Goal: Information Seeking & Learning: Learn about a topic

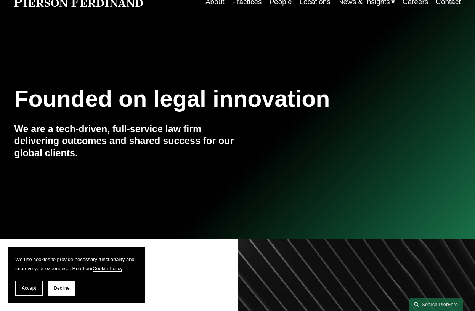
scroll to position [45, 0]
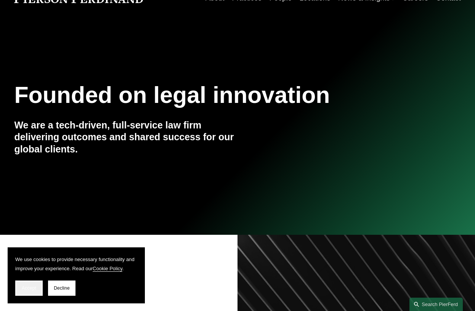
click at [29, 290] on span "Accept" at bounding box center [29, 288] width 14 height 5
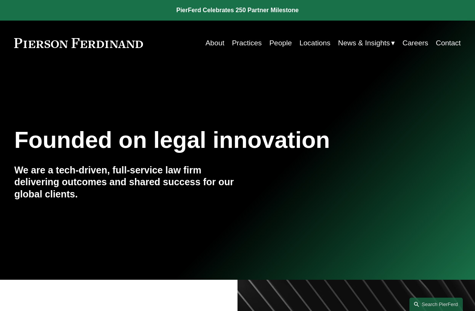
scroll to position [0, 0]
click at [419, 43] on link "Careers" at bounding box center [416, 43] width 26 height 14
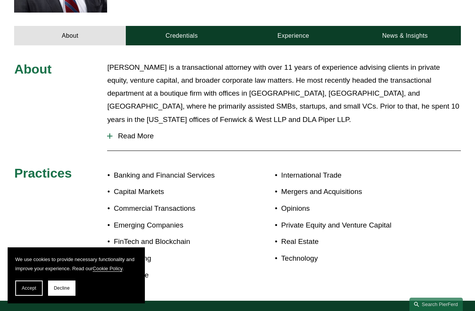
scroll to position [237, 0]
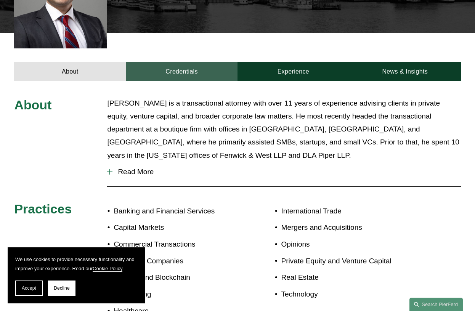
click at [189, 65] on link "Credentials" at bounding box center [182, 71] width 112 height 19
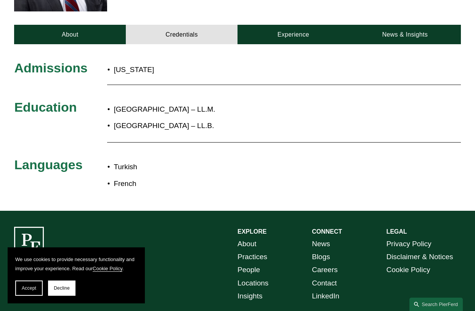
scroll to position [276, 0]
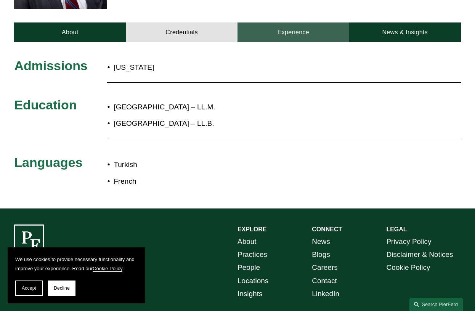
click at [324, 24] on link "Experience" at bounding box center [294, 31] width 112 height 19
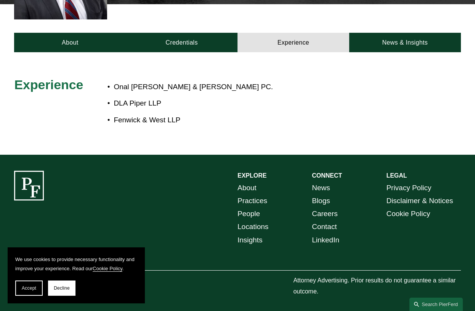
scroll to position [266, 0]
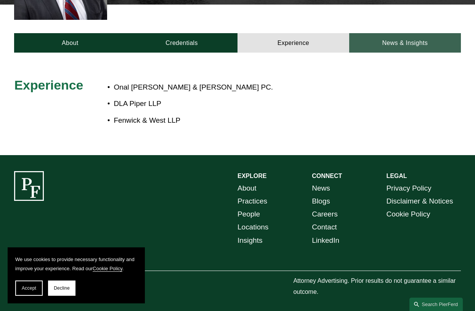
click at [441, 37] on link "News & Insights" at bounding box center [405, 42] width 112 height 19
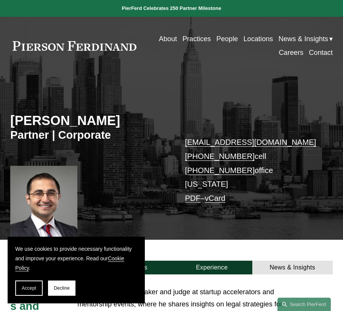
scroll to position [0, 0]
click at [0, 0] on span "News" at bounding box center [0, 0] width 0 height 0
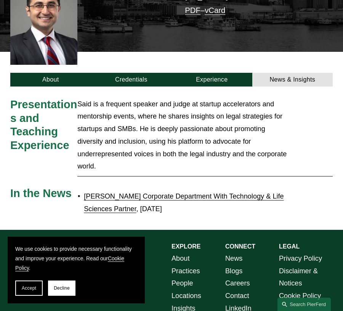
scroll to position [215, 0]
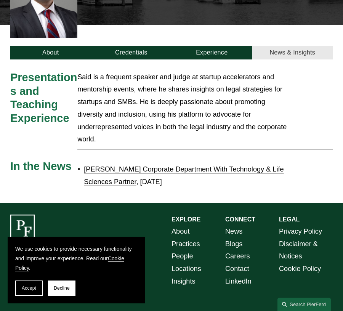
click at [295, 51] on link "News & Insights" at bounding box center [292, 53] width 81 height 14
click at [295, 53] on link "News & Insights" at bounding box center [292, 53] width 81 height 14
click at [179, 168] on link "[PERSON_NAME] Corporate Department With Technology & Life Sciences Partner" at bounding box center [184, 175] width 200 height 20
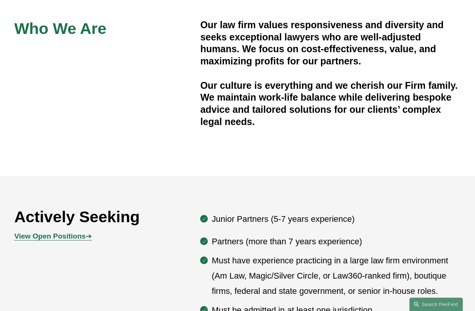
scroll to position [308, 0]
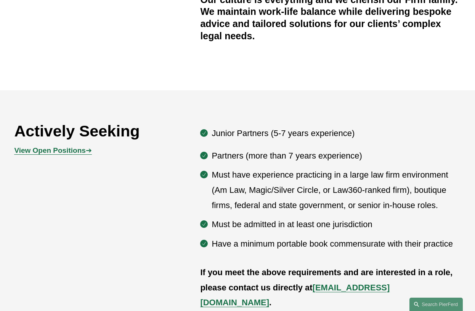
click at [47, 155] on p "View Open Positions ➔" at bounding box center [70, 150] width 112 height 13
click at [48, 149] on strong "View Open Positions" at bounding box center [49, 150] width 71 height 8
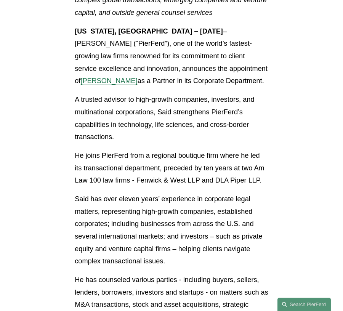
scroll to position [223, 0]
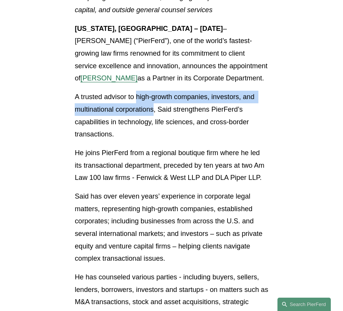
drag, startPoint x: 139, startPoint y: 108, endPoint x: 156, endPoint y: 123, distance: 22.9
click at [156, 123] on p "A trusted advisor to high-growth companies, investors, and multinational corpor…" at bounding box center [172, 116] width 194 height 50
copy p "high-growth companies, investors, and multinational corporations"
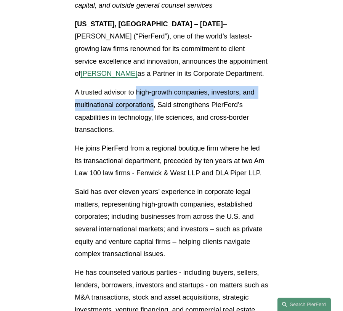
click at [147, 136] on p "A trusted advisor to high-growth companies, investors, and multinational corpor…" at bounding box center [172, 111] width 194 height 50
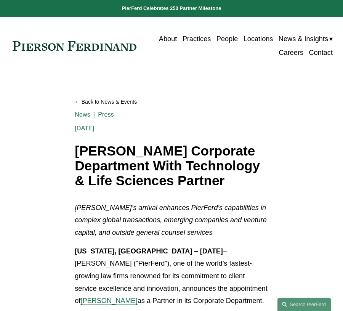
scroll to position [0, 0]
